Goal: Information Seeking & Learning: Learn about a topic

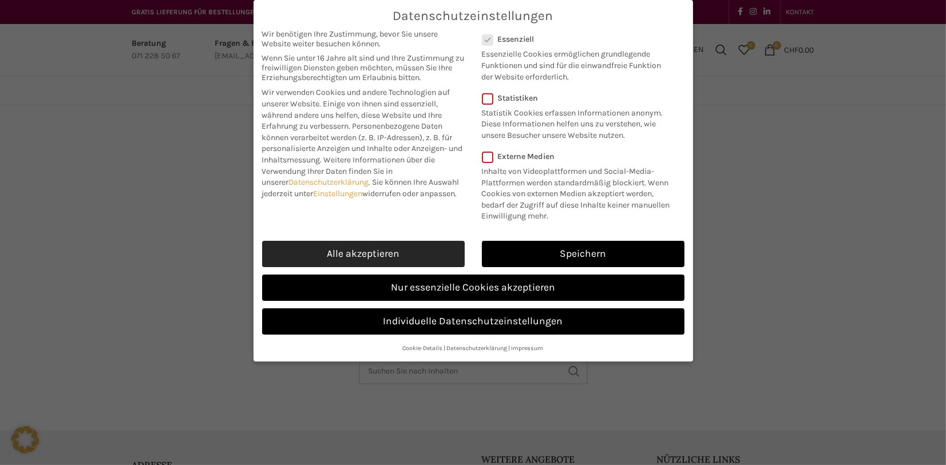
click at [427, 254] on link "Alle akzeptieren" at bounding box center [363, 254] width 203 height 26
checkbox input "true"
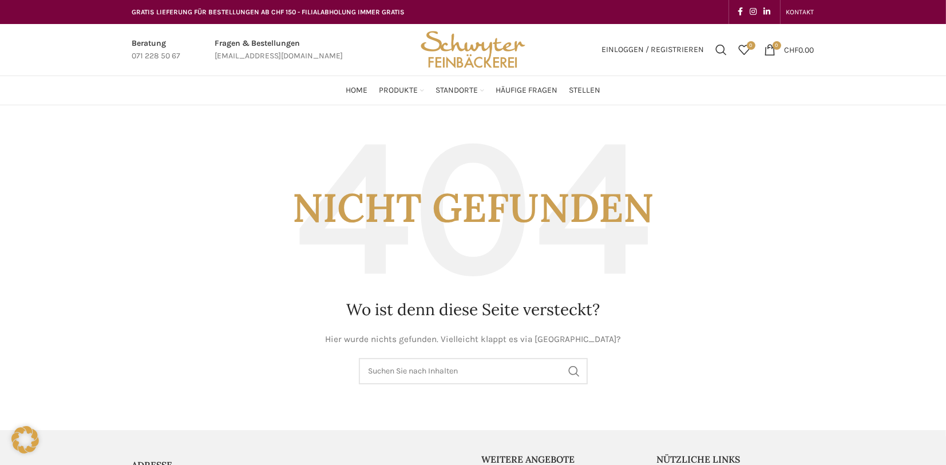
click at [447, 56] on img "Site logo" at bounding box center [473, 50] width 112 height 52
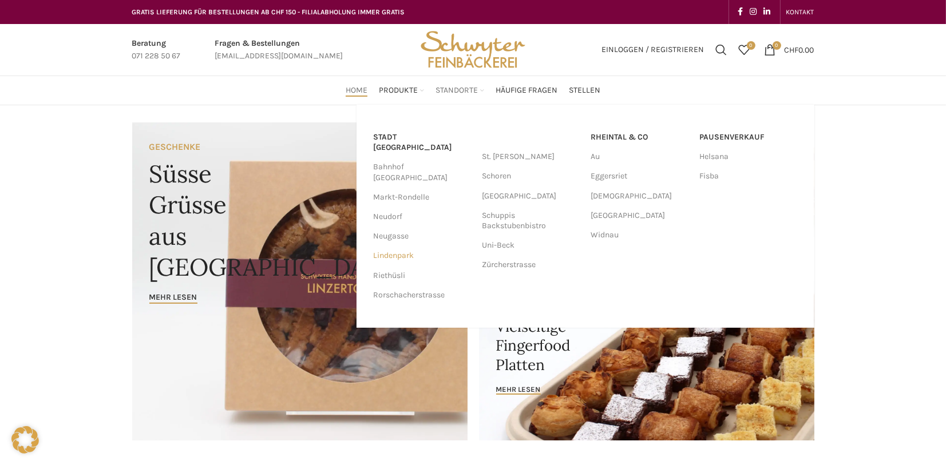
click at [394, 246] on link "Lindenpark" at bounding box center [422, 255] width 97 height 19
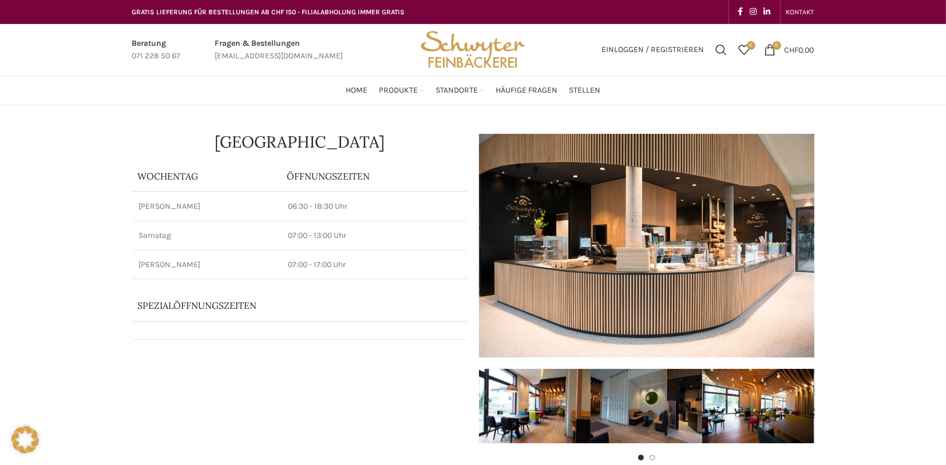
scroll to position [407, 0]
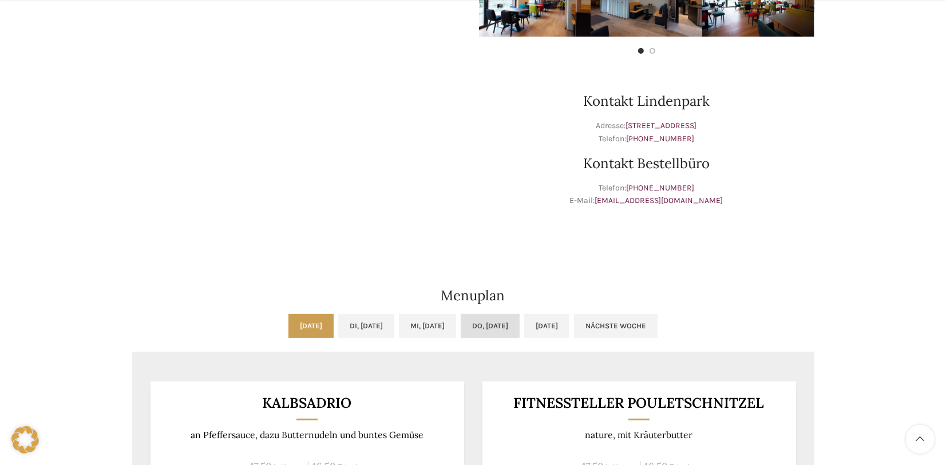
click at [501, 325] on link "Do, 04.09.2025" at bounding box center [490, 326] width 59 height 24
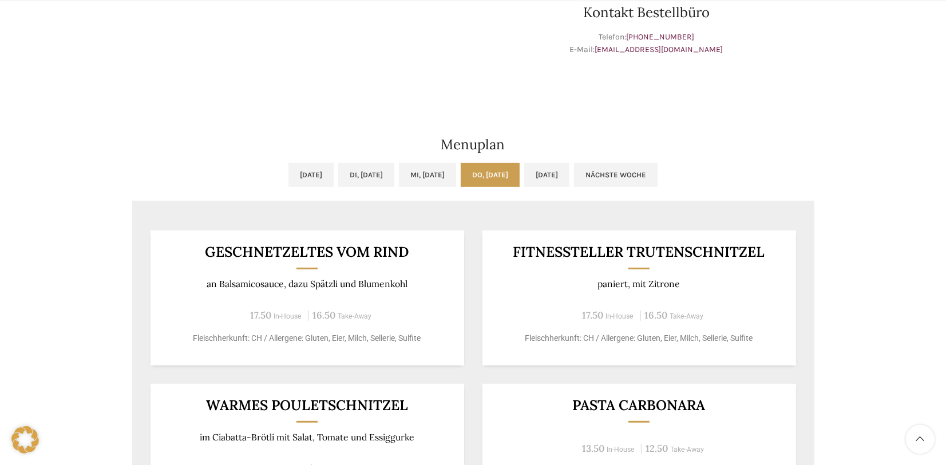
scroll to position [569, 0]
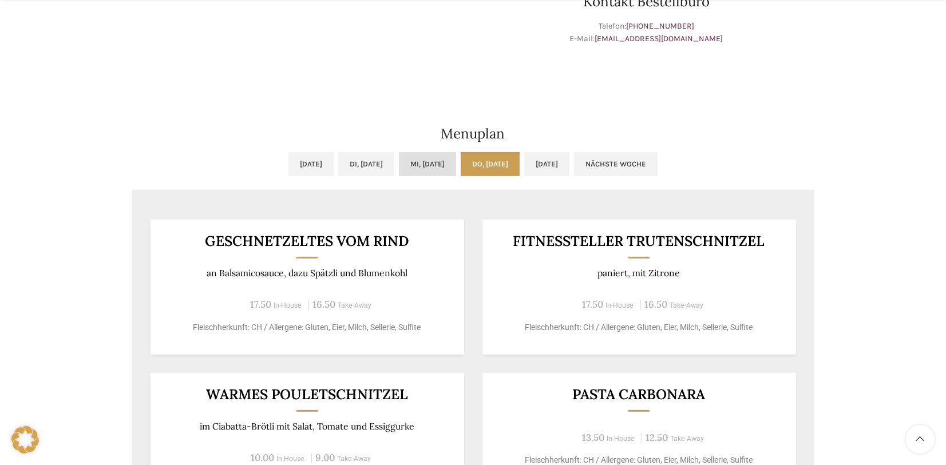
click at [433, 158] on link "Mi, 03.09.2025" at bounding box center [427, 164] width 57 height 24
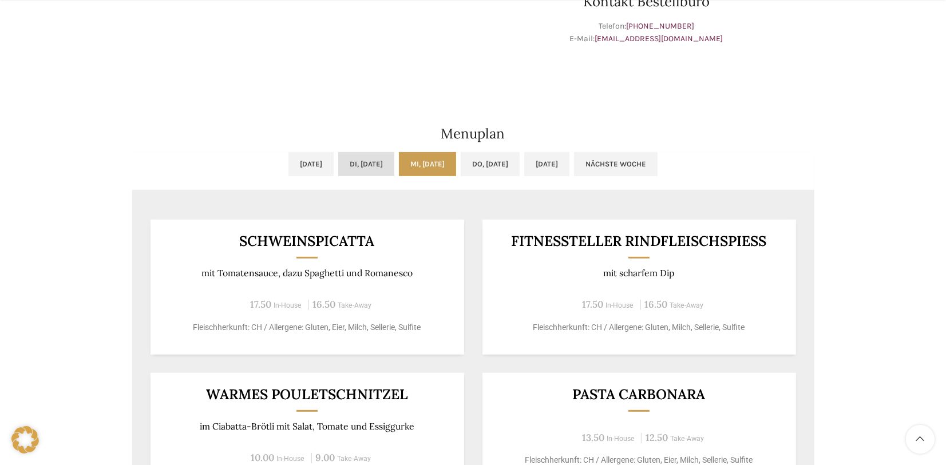
click at [357, 165] on link "Di, 02.09.2025" at bounding box center [366, 164] width 56 height 24
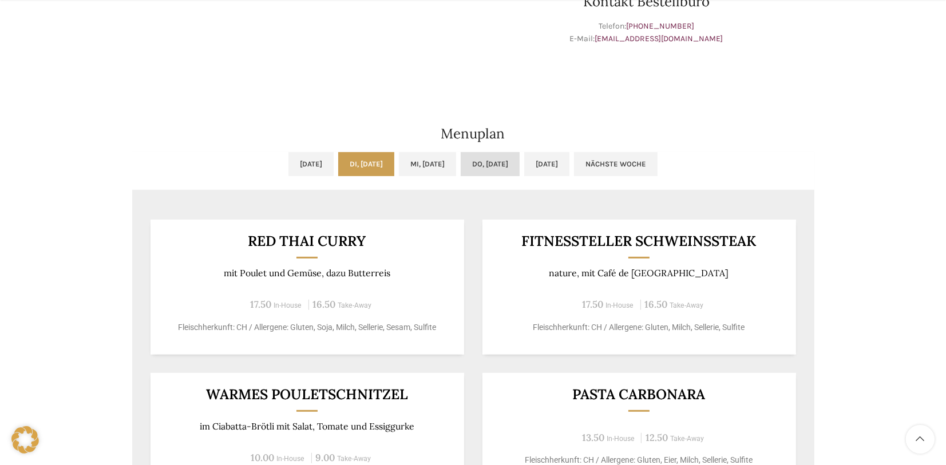
click at [513, 164] on link "Do, 04.09.2025" at bounding box center [490, 164] width 59 height 24
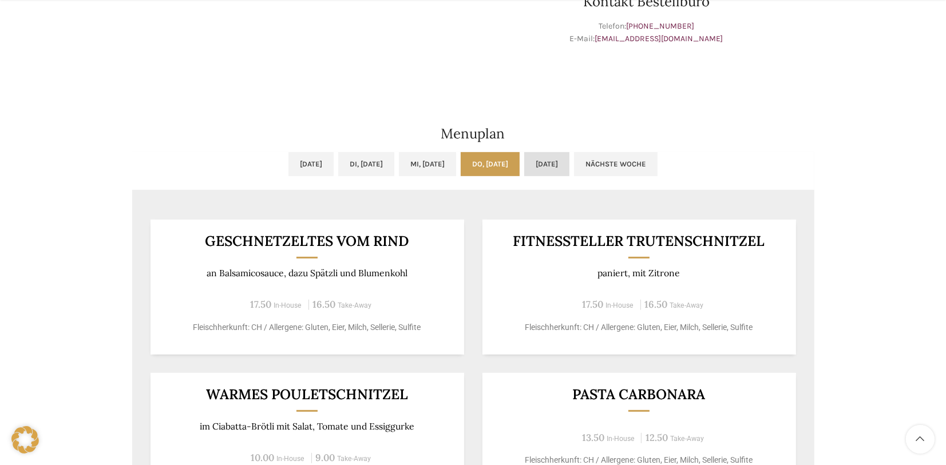
click at [570, 165] on link "Fr, 05.09.2025" at bounding box center [546, 164] width 45 height 24
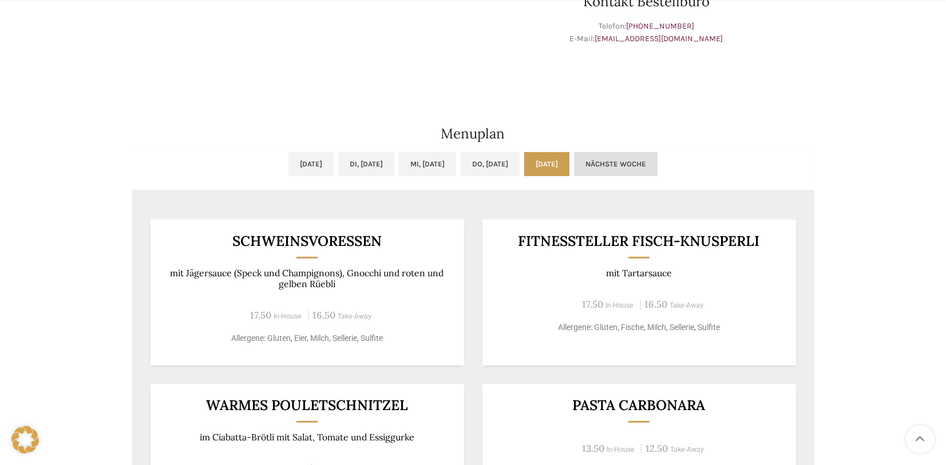
click at [658, 161] on link "Nächste Woche" at bounding box center [616, 164] width 84 height 24
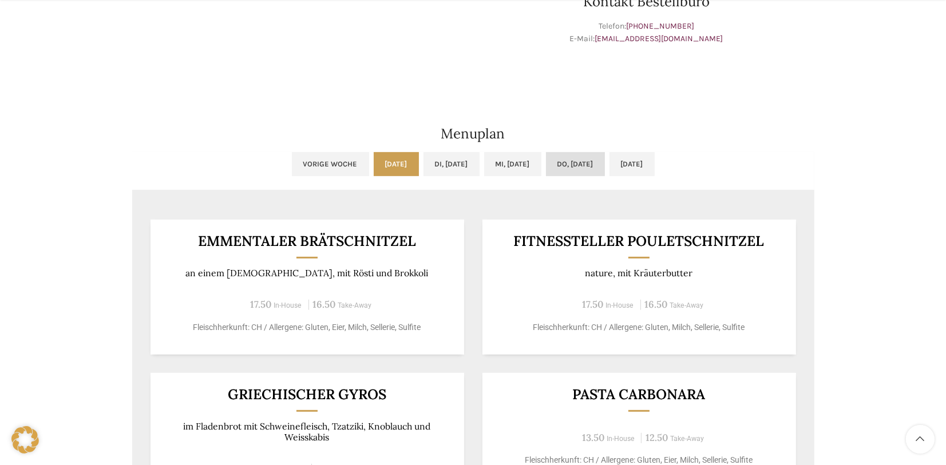
click at [585, 161] on link "Do, 11.09.2025" at bounding box center [575, 164] width 59 height 24
